Goal: Ask a question

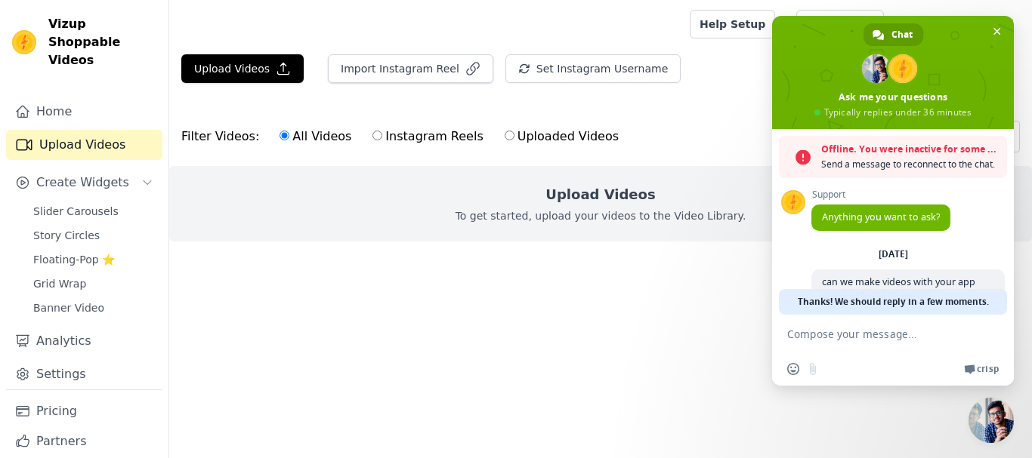
scroll to position [144, 0]
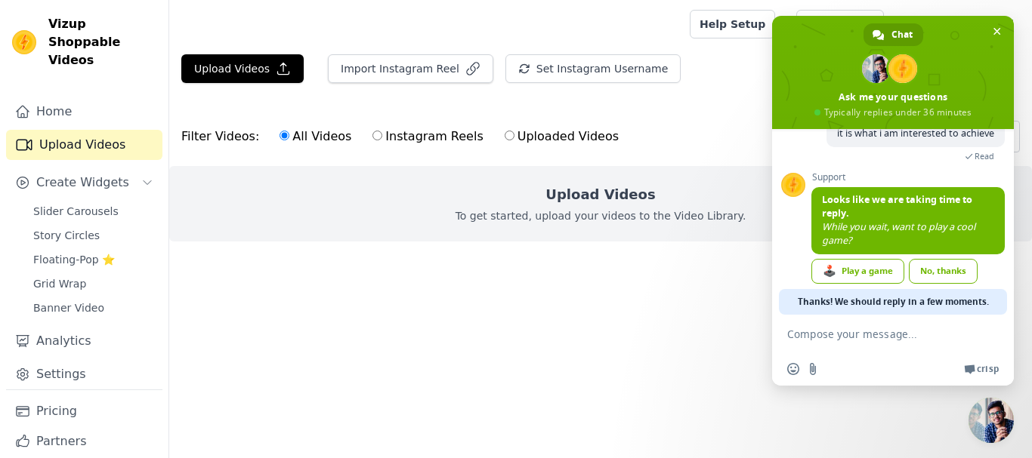
click at [861, 335] on textarea "Compose your message..." at bounding box center [877, 334] width 181 height 38
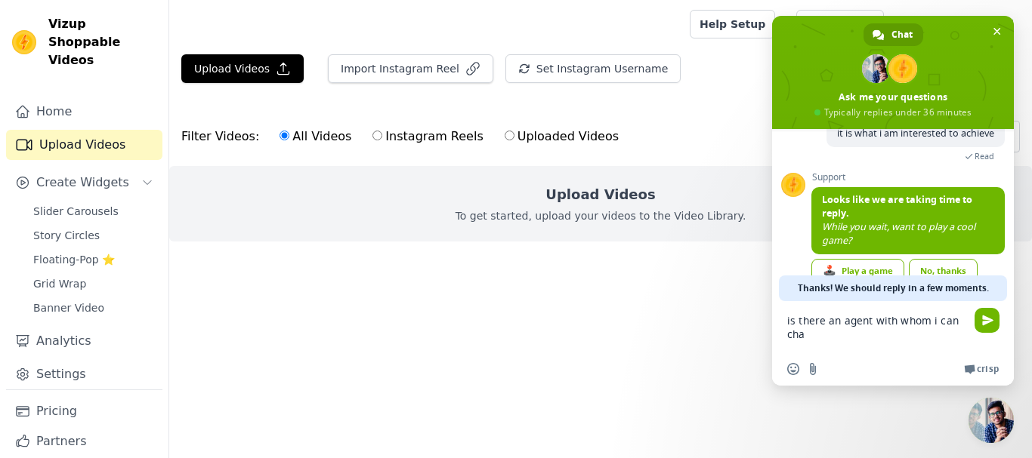
type textarea "is there an agent with whom i can chat"
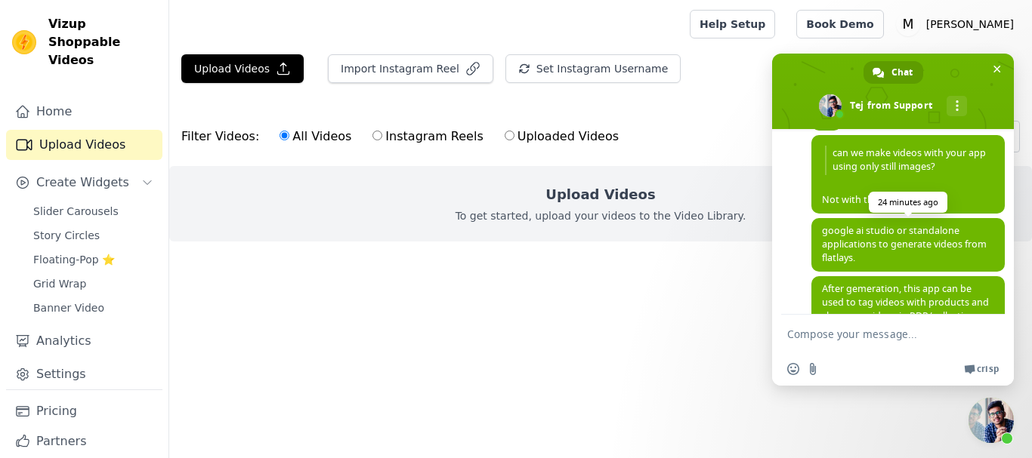
scroll to position [0, 0]
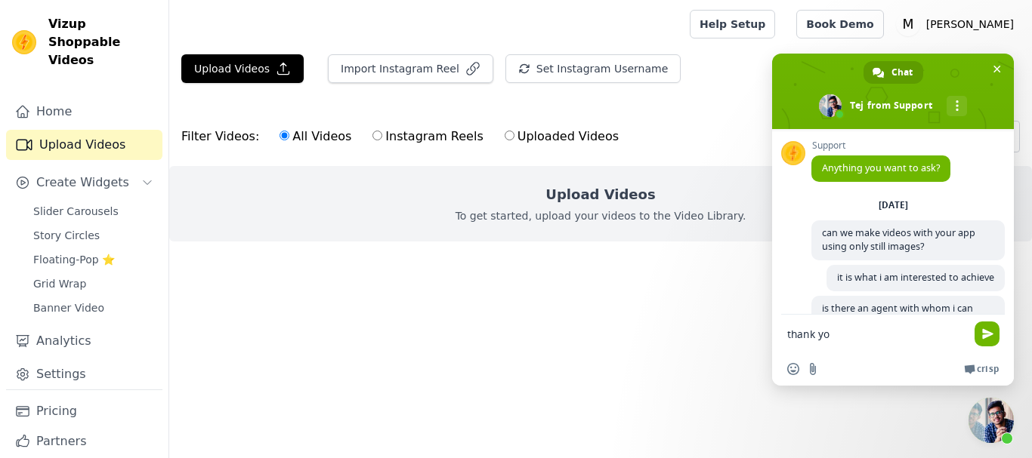
type textarea "thank you"
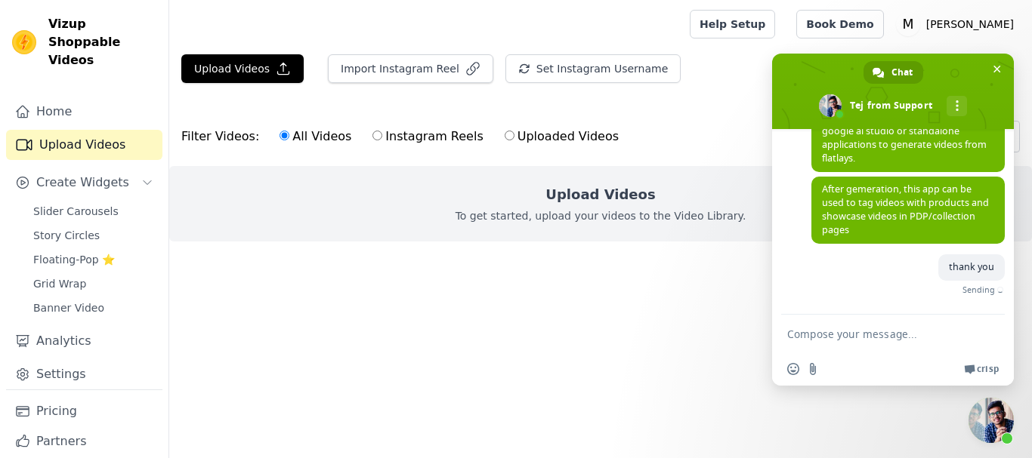
scroll to position [354, 0]
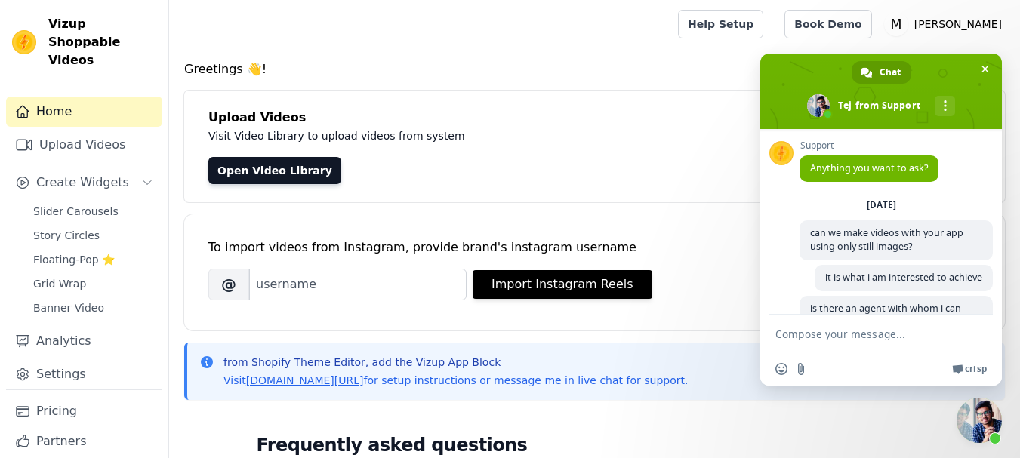
scroll to position [353, 0]
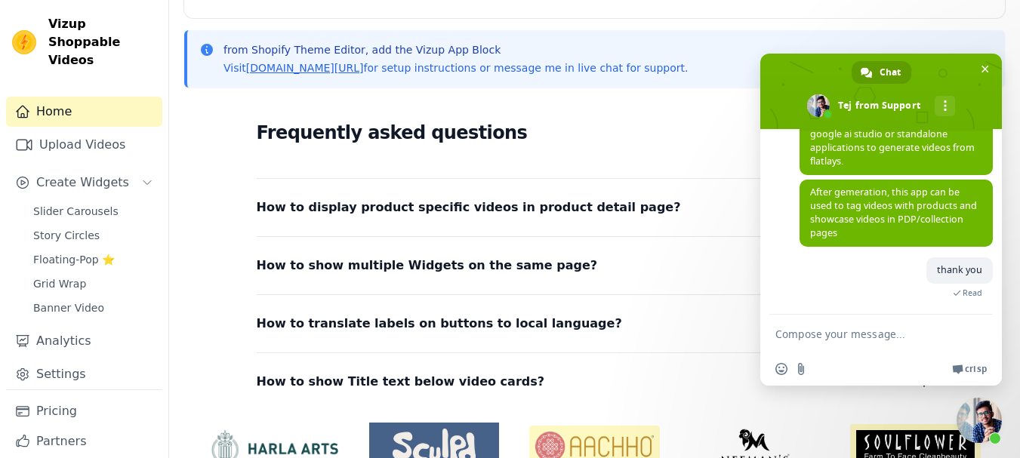
scroll to position [378, 0]
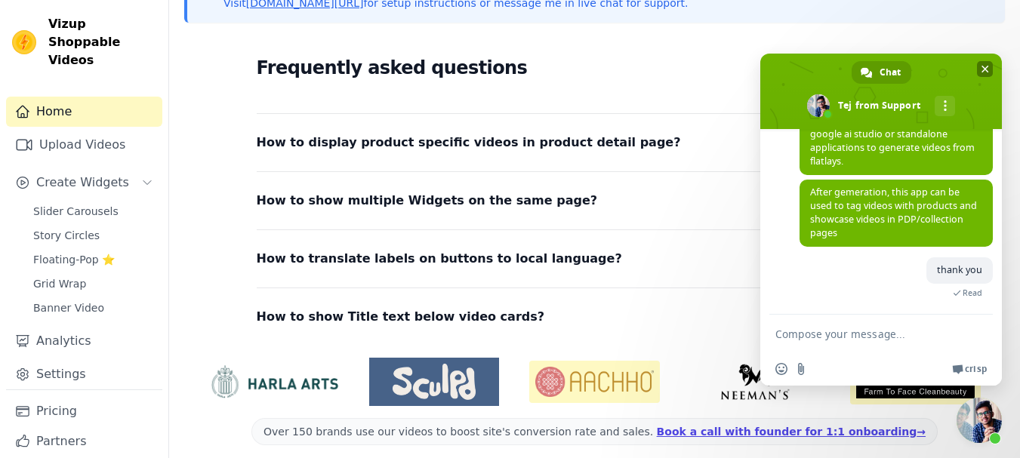
click at [986, 67] on span "Close chat" at bounding box center [986, 69] width 8 height 10
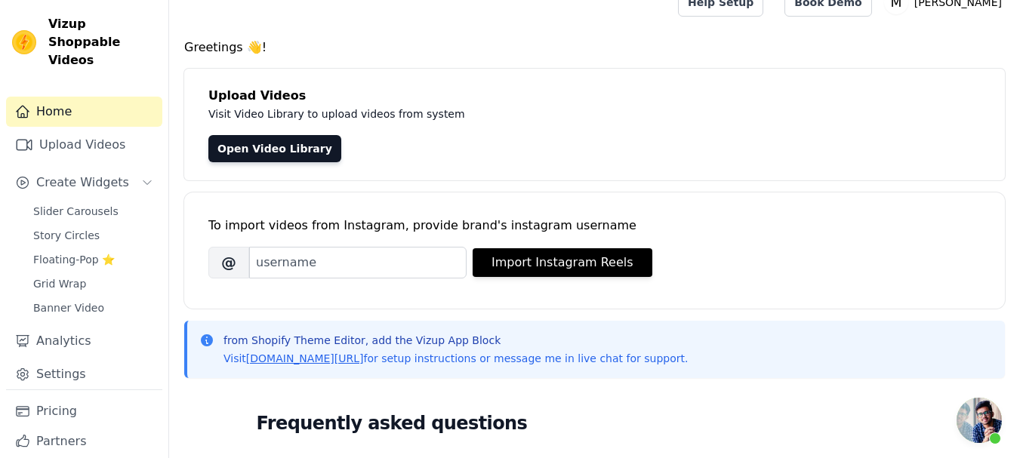
scroll to position [0, 0]
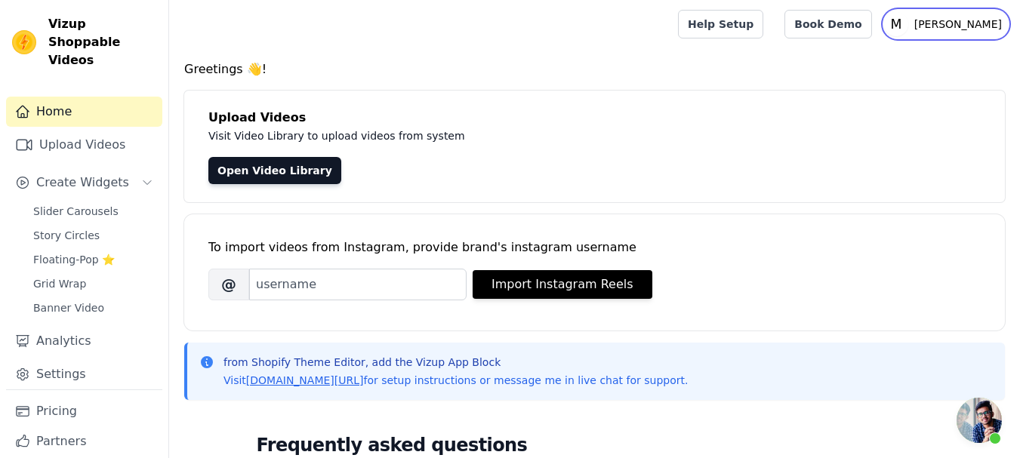
click at [956, 27] on p "[PERSON_NAME]" at bounding box center [959, 24] width 100 height 27
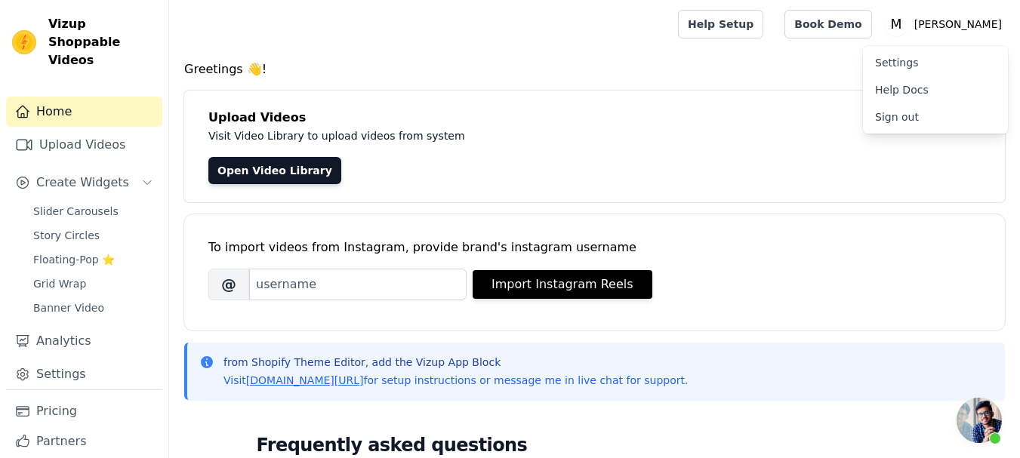
click at [931, 185] on div "Upload Videos Visit Video Library to upload videos from system Open Video Libra…" at bounding box center [594, 147] width 821 height 112
